Goal: Navigation & Orientation: Understand site structure

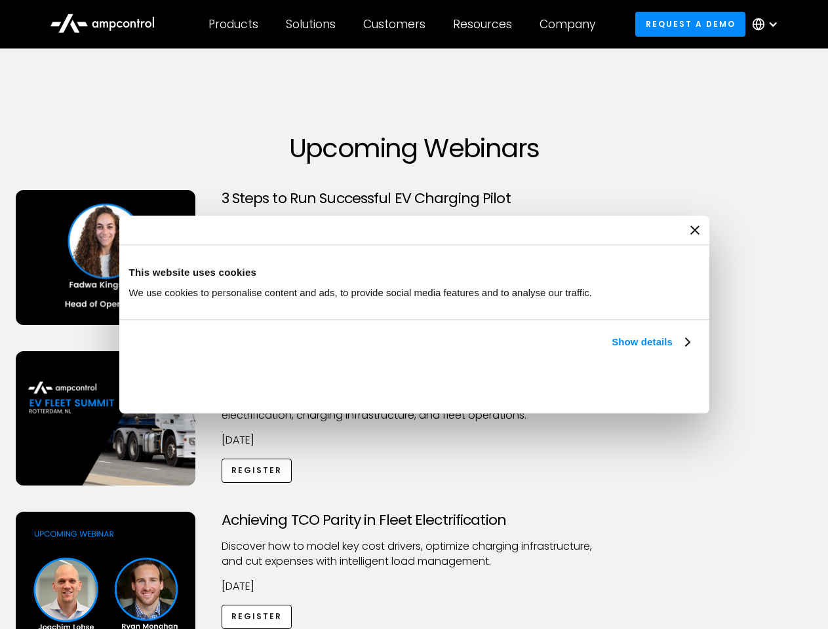
click at [612, 350] on link "Show details" at bounding box center [650, 342] width 77 height 16
click at [0, 0] on div "Necessary cookies help make a website usable by enabling basic functions like p…" at bounding box center [0, 0] width 0 height 0
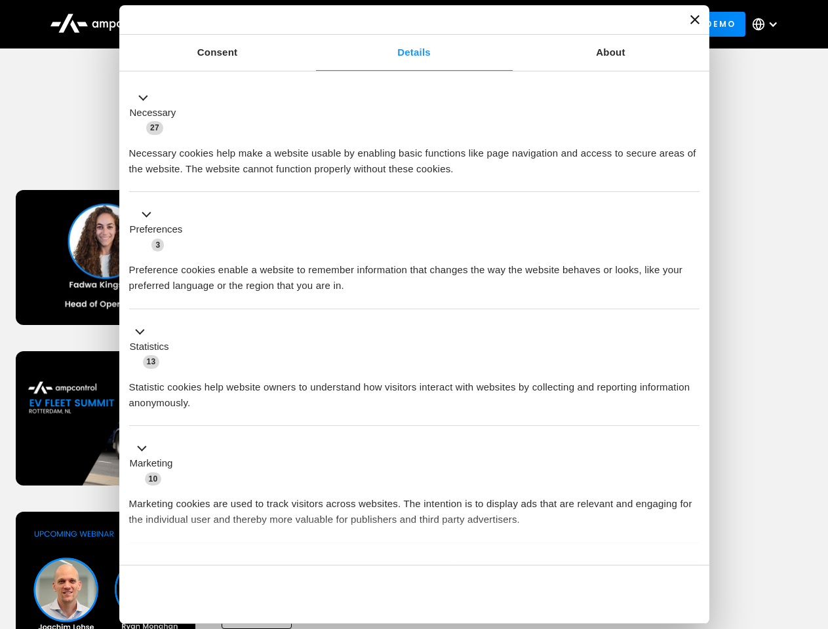
click at [814, 528] on div "Achieving TCO Parity in Fleet Electrification Discover how to model key cost dr…" at bounding box center [414, 615] width 823 height 206
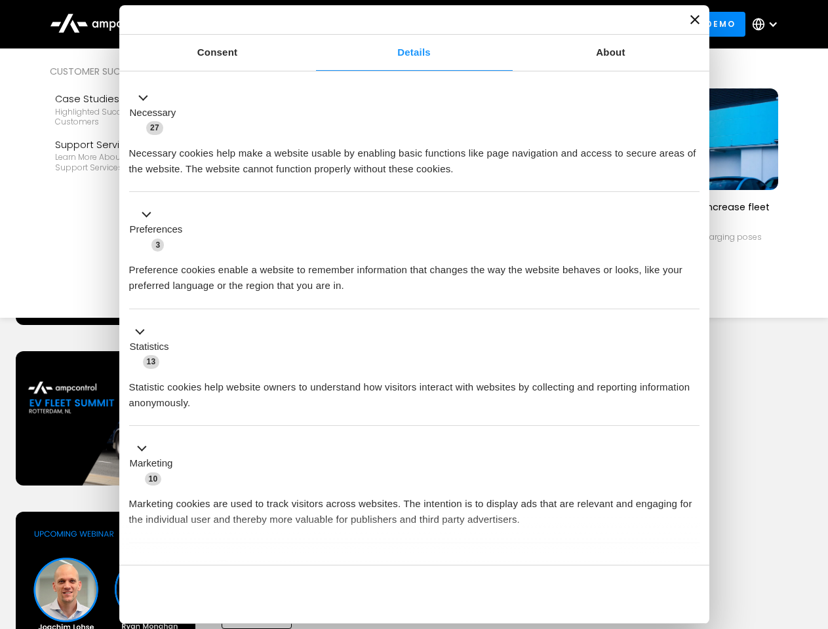
click at [403, 24] on div "Customers" at bounding box center [394, 24] width 62 height 14
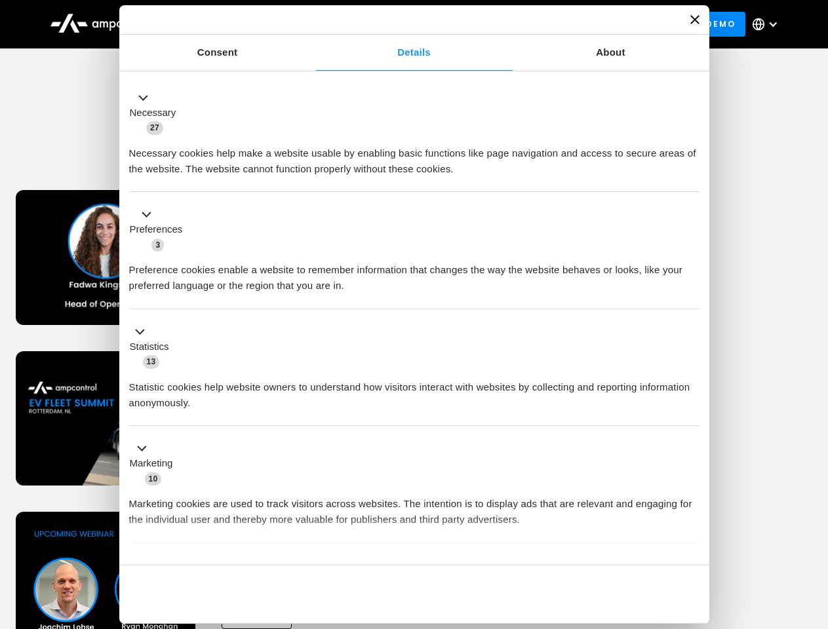
click at [233, 24] on div "Products" at bounding box center [233, 24] width 50 height 14
click at [311, 24] on div "Solutions" at bounding box center [311, 24] width 50 height 14
click at [397, 24] on div "Customers" at bounding box center [394, 24] width 62 height 14
click at [485, 24] on div "Resources" at bounding box center [482, 24] width 59 height 14
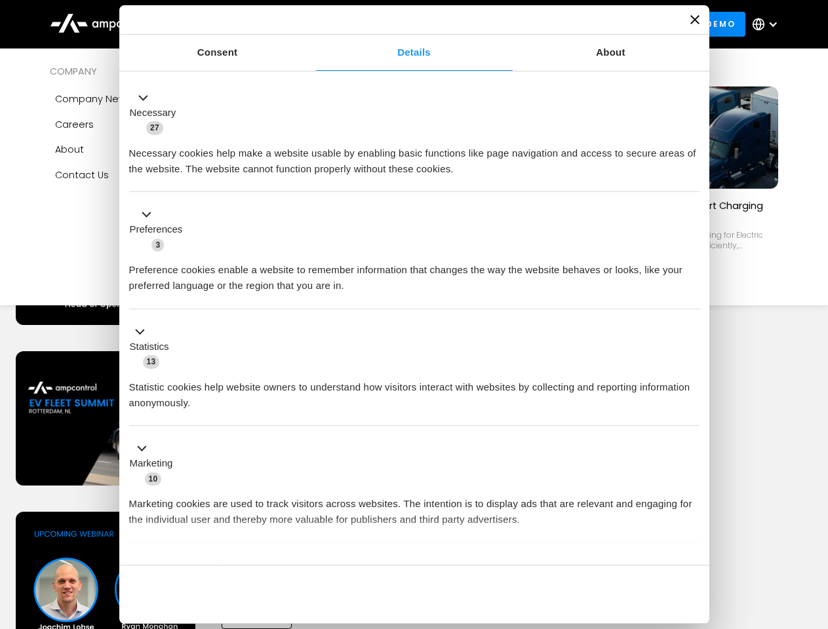
click at [572, 24] on div "Company" at bounding box center [568, 24] width 56 height 14
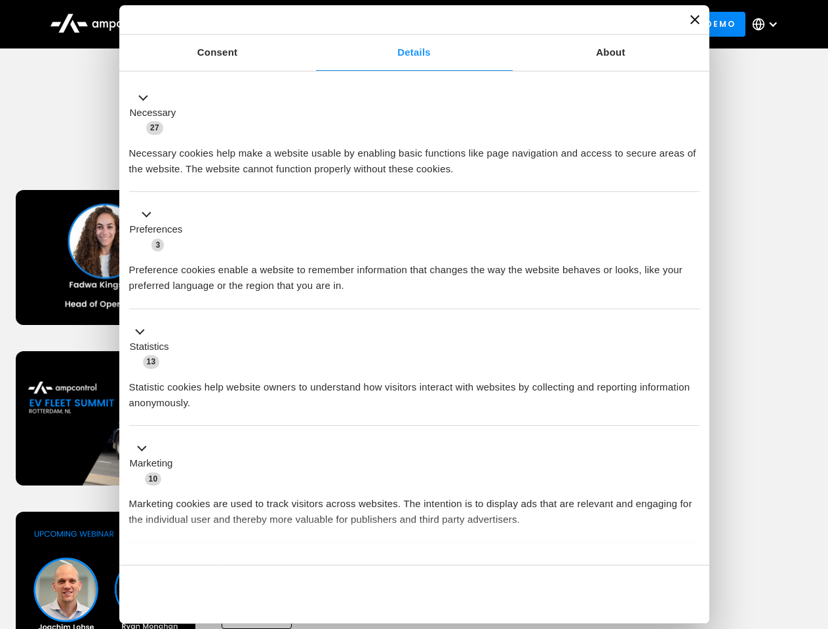
click at [768, 24] on div at bounding box center [773, 24] width 10 height 10
